Goal: Task Accomplishment & Management: Use online tool/utility

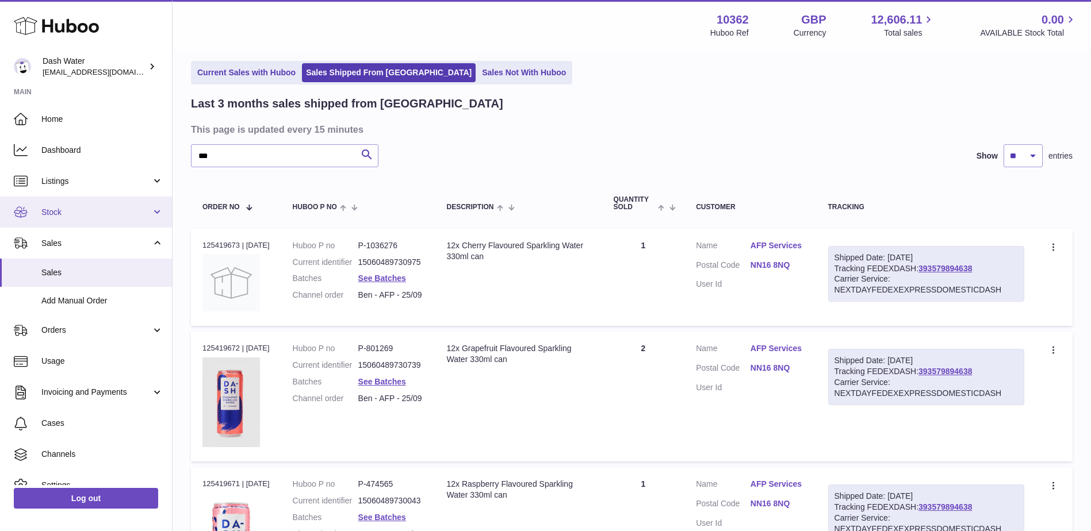
click at [63, 213] on span "Stock" at bounding box center [96, 212] width 110 height 11
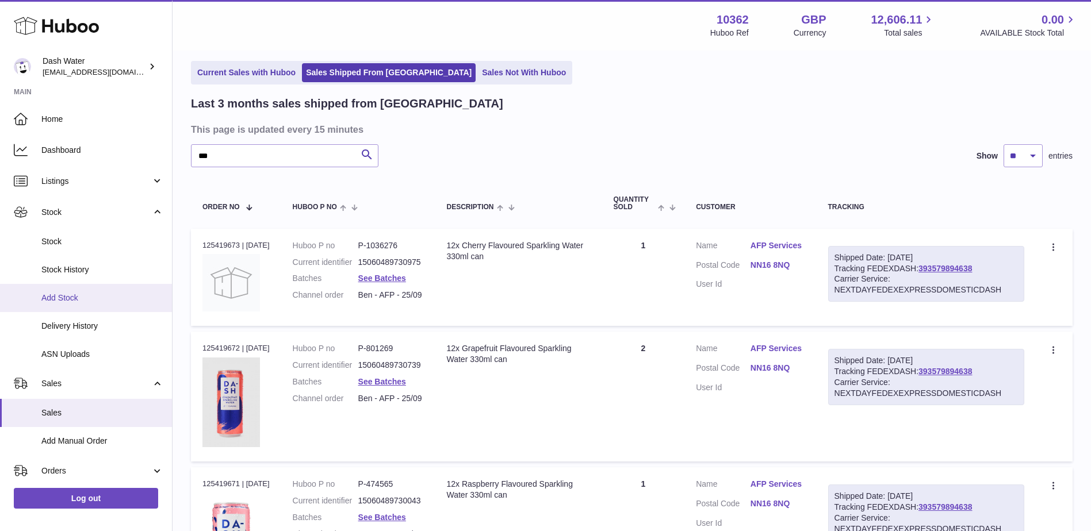
click at [64, 294] on span "Add Stock" at bounding box center [102, 298] width 122 height 11
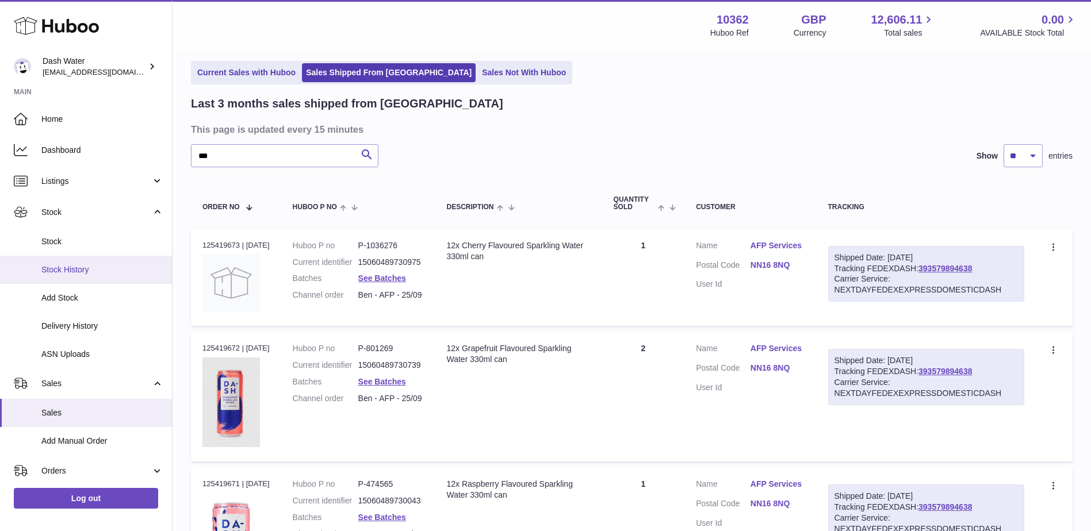
click at [52, 274] on span "Stock History" at bounding box center [102, 269] width 122 height 11
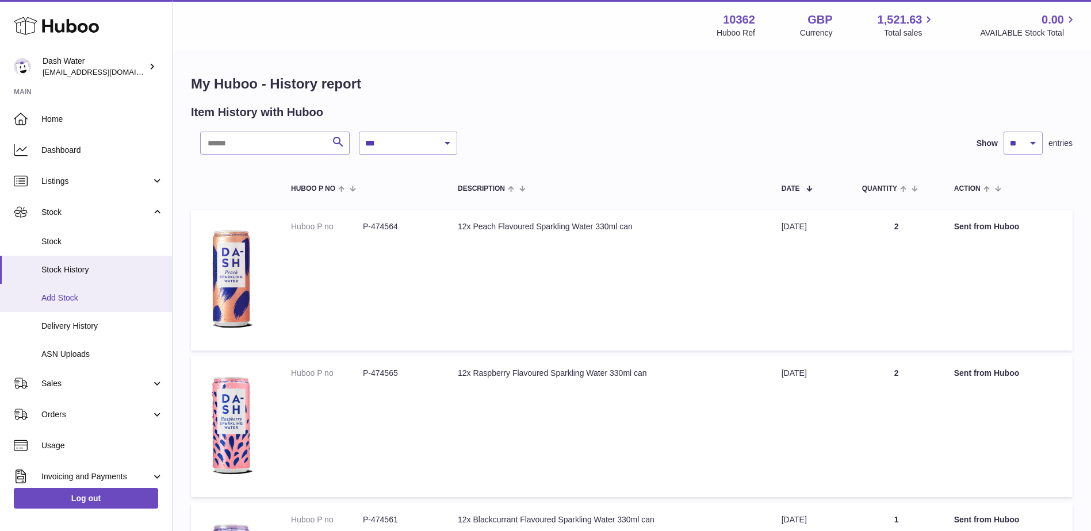
click at [78, 293] on span "Add Stock" at bounding box center [102, 298] width 122 height 11
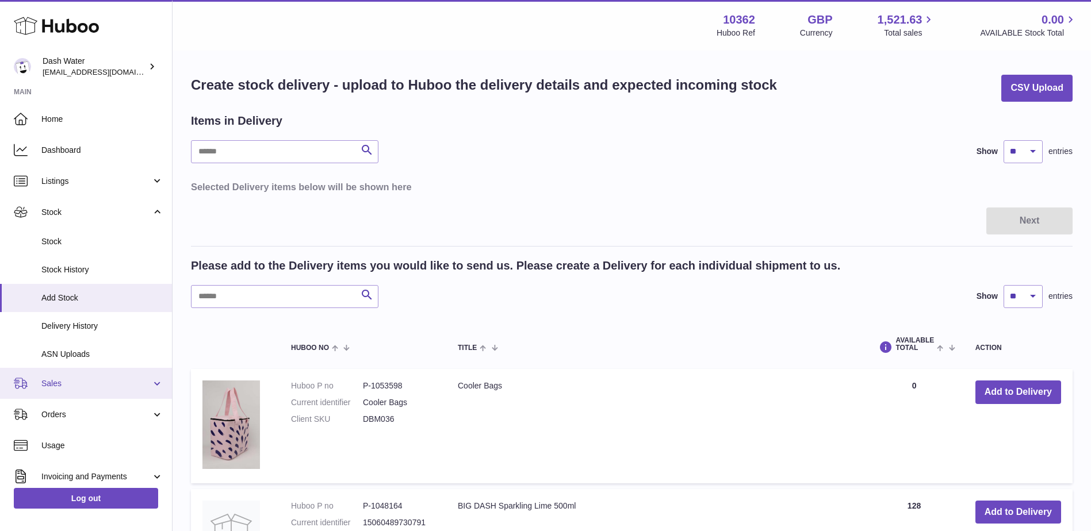
click at [107, 393] on link "Sales" at bounding box center [86, 383] width 172 height 31
click at [102, 388] on span "Sales" at bounding box center [96, 383] width 110 height 11
click at [82, 382] on span "Sales" at bounding box center [96, 383] width 110 height 11
click at [304, 78] on h1 "Create stock delivery - upload to Huboo the delivery details and expected incom…" at bounding box center [484, 85] width 586 height 18
